Goal: Task Accomplishment & Management: Use online tool/utility

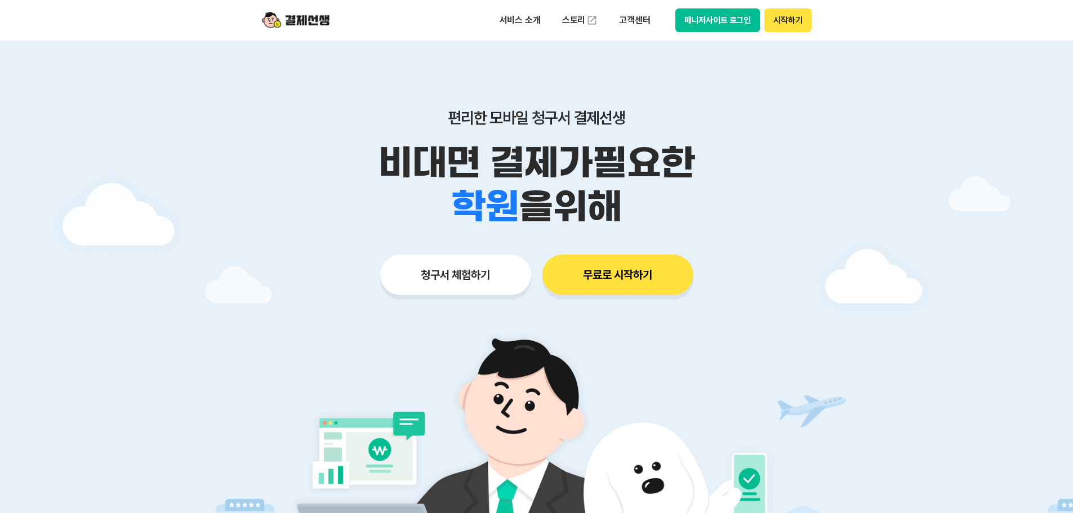
click at [715, 23] on button "매니저사이트 로그인" at bounding box center [717, 20] width 85 height 24
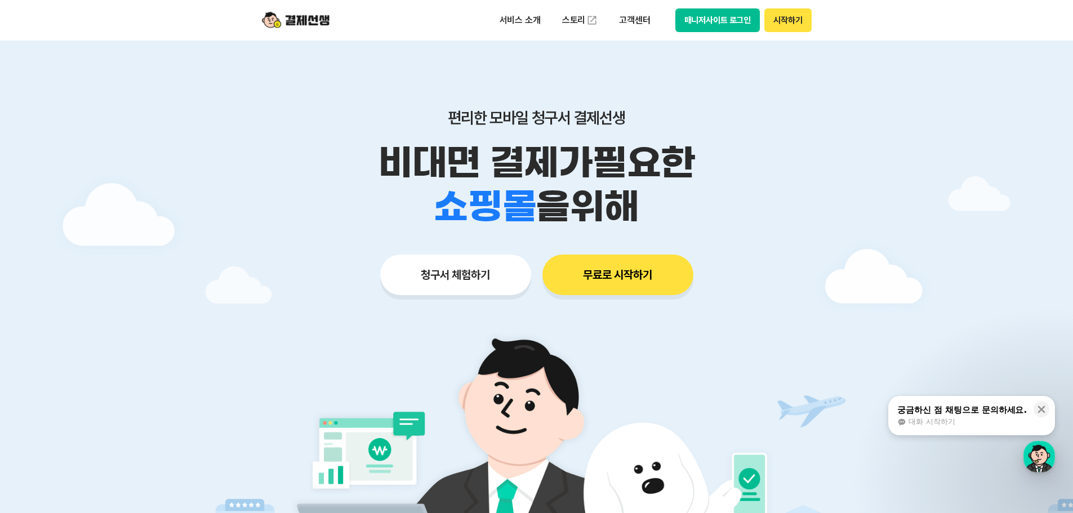
click at [710, 23] on button "매니저사이트 로그인" at bounding box center [717, 20] width 85 height 24
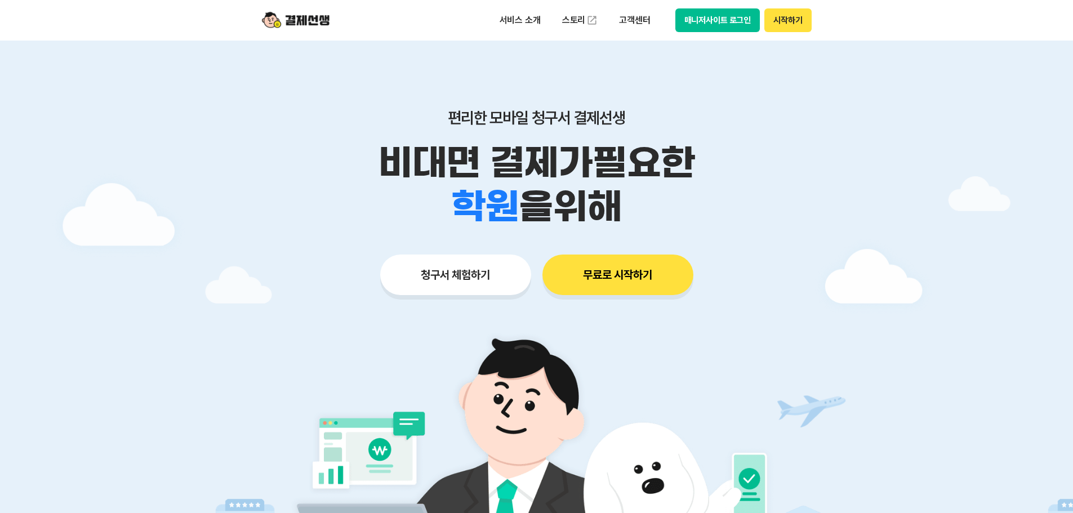
click at [720, 28] on button "매니저사이트 로그인" at bounding box center [717, 20] width 85 height 24
click at [717, 33] on div "서비스 소개 스토리 고객센터 매니저사이트 로그인 시작하기" at bounding box center [536, 20] width 577 height 41
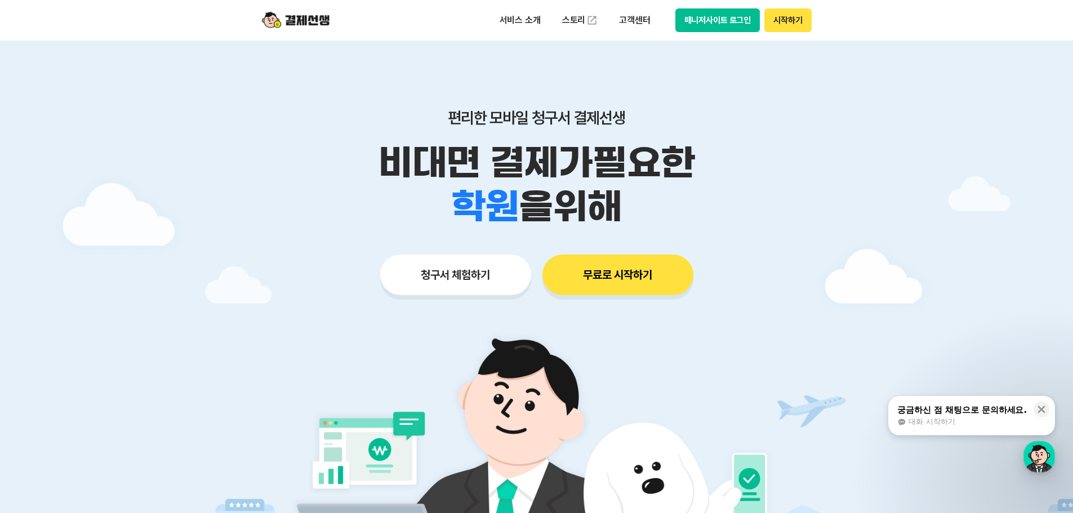
click at [733, 13] on button "매니저사이트 로그인" at bounding box center [717, 20] width 85 height 24
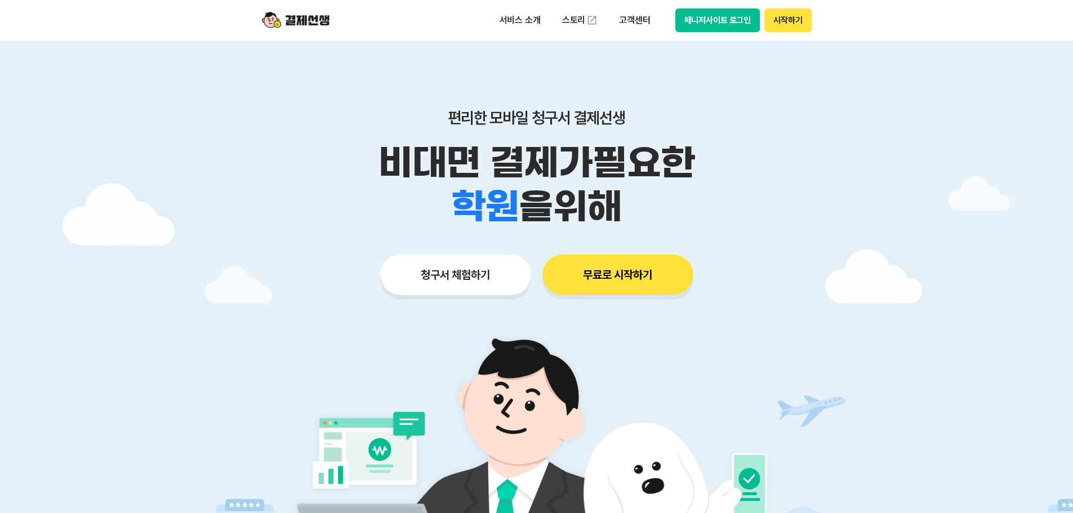
click at [722, 37] on div "서비스 소개 스토리 고객센터 매니저사이트 로그인 시작하기" at bounding box center [536, 20] width 577 height 41
click at [727, 32] on button "매니저사이트 로그인" at bounding box center [717, 20] width 85 height 24
